Goal: Task Accomplishment & Management: Manage account settings

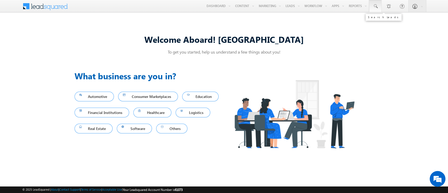
click at [379, 4] on link at bounding box center [375, 6] width 13 height 12
click at [386, 20] on input "text" at bounding box center [407, 20] width 71 height 6
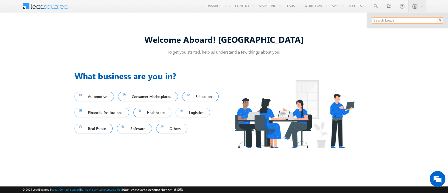
type input "SME0000309"
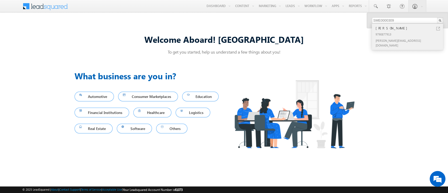
click at [423, 31] on div "9790877913" at bounding box center [410, 34] width 70 height 6
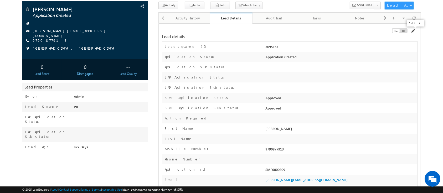
click at [412, 32] on span at bounding box center [412, 31] width 4 height 4
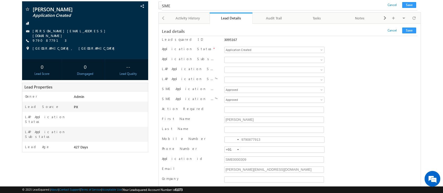
scroll to position [6373, 0]
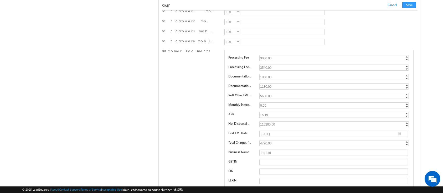
click at [277, 112] on div "15.19" at bounding box center [334, 115] width 150 height 6
click at [277, 102] on div "0.50" at bounding box center [334, 105] width 150 height 6
type input "1.5"
click at [278, 112] on div "Enter Value" at bounding box center [334, 115] width 150 height 6
type input "2"
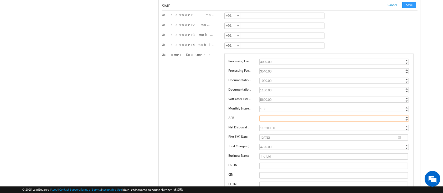
scroll to position [6370, 0]
click at [412, 5] on button "Save" at bounding box center [409, 5] width 14 height 6
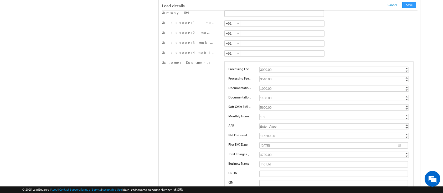
scroll to position [75, 0]
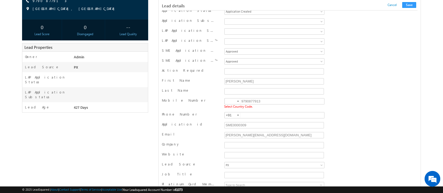
click at [238, 101] on div at bounding box center [238, 101] width 2 height 1
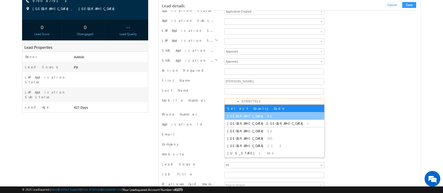
click at [267, 117] on span "91" at bounding box center [272, 116] width 11 height 4
type input "+91"
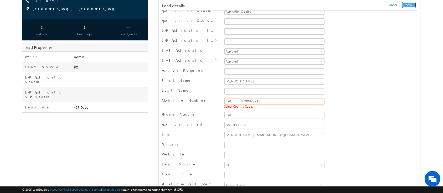
click at [408, 6] on button "Save" at bounding box center [409, 5] width 14 height 6
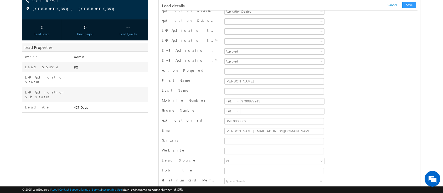
scroll to position [513, 0]
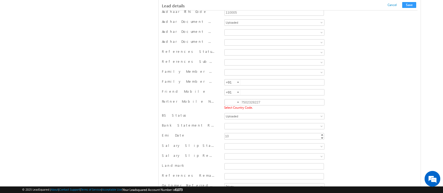
click at [237, 102] on div at bounding box center [238, 102] width 2 height 1
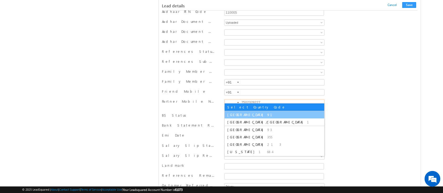
click at [249, 113] on li "India 91" at bounding box center [273, 114] width 99 height 7
type input "+91"
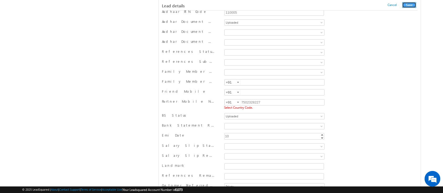
click at [408, 5] on button "Save" at bounding box center [409, 5] width 14 height 6
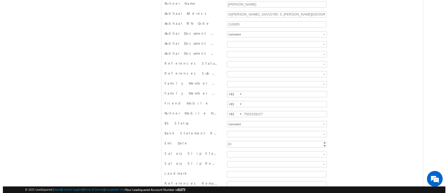
scroll to position [0, 0]
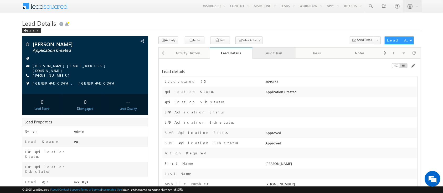
click at [275, 50] on link "Audit Trail" at bounding box center [273, 53] width 43 height 11
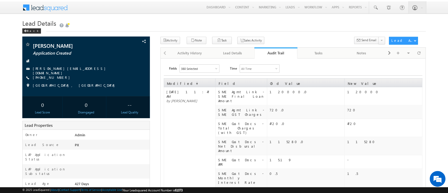
click at [279, 55] on div "Audit Trail" at bounding box center [275, 52] width 35 height 5
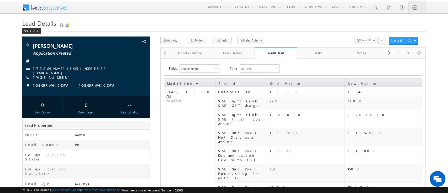
click at [275, 50] on link "Audit Trail" at bounding box center [275, 53] width 43 height 11
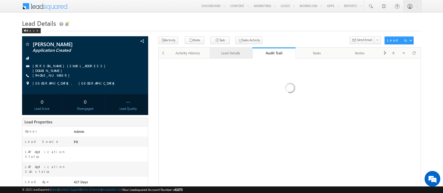
click at [238, 55] on div "Lead Details" at bounding box center [231, 53] width 34 height 6
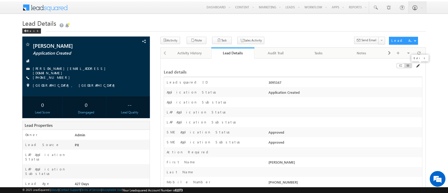
click at [418, 67] on span at bounding box center [418, 66] width 4 height 4
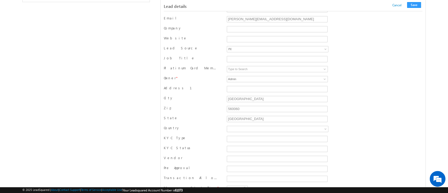
scroll to position [1204, 0]
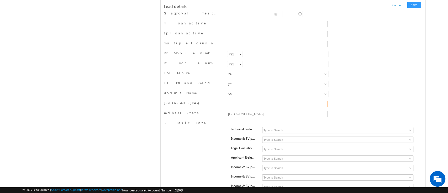
click at [260, 101] on input "[GEOGRAPHIC_DATA]" at bounding box center [277, 104] width 101 height 6
type input "[GEOGRAPHIC_DATA]"
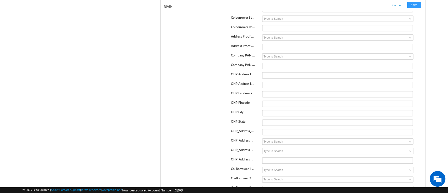
scroll to position [8214, 0]
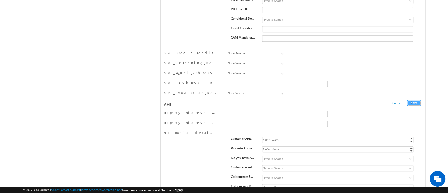
click at [416, 100] on button "Save" at bounding box center [414, 103] width 14 height 6
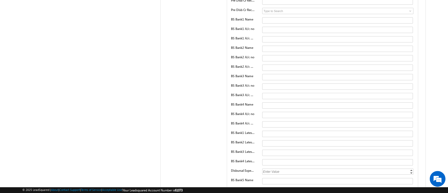
scroll to position [0, 0]
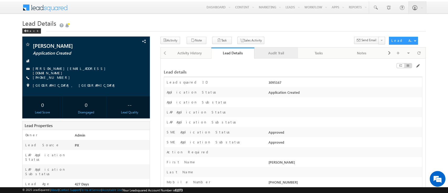
drag, startPoint x: 277, startPoint y: 52, endPoint x: 267, endPoint y: 54, distance: 10.2
click at [267, 54] on div "Audit Trail" at bounding box center [276, 53] width 34 height 6
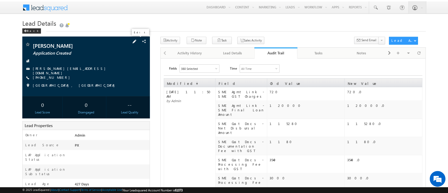
click at [137, 42] on span at bounding box center [135, 42] width 6 height 6
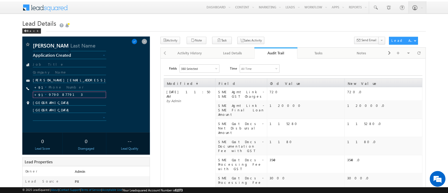
click at [72, 94] on input "9790877913" at bounding box center [69, 95] width 73 height 6
type input "9148690950"
click at [137, 40] on span at bounding box center [135, 42] width 6 height 6
